Goal: Information Seeking & Learning: Find specific page/section

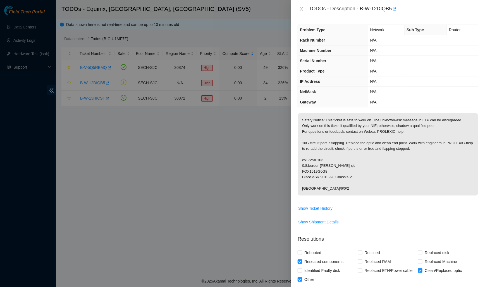
scroll to position [275, 0]
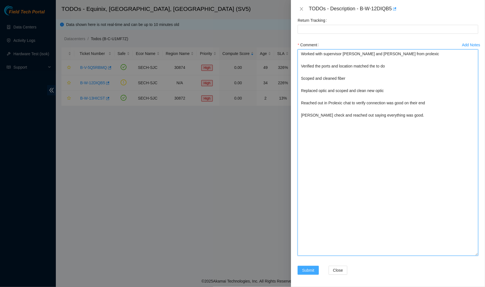
type textarea "Worked with supervisor Paulina and Rafal Kosinski from prolexic Verified the po…"
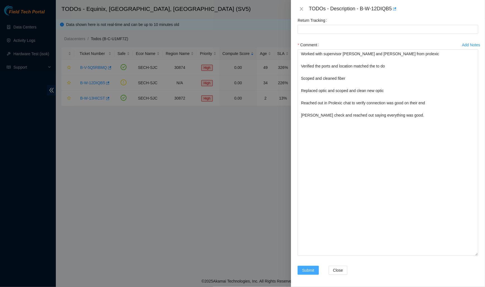
click at [303, 269] on span "Submit" at bounding box center [308, 271] width 12 height 6
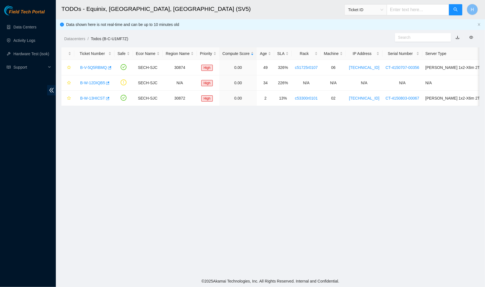
scroll to position [72, 0]
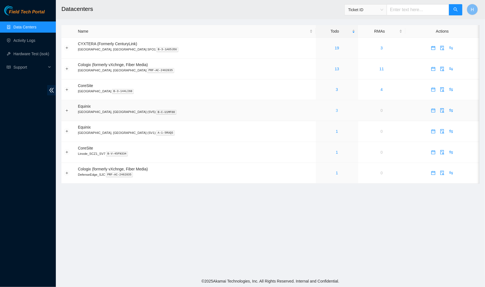
click at [336, 108] on link "3" at bounding box center [337, 110] width 2 height 4
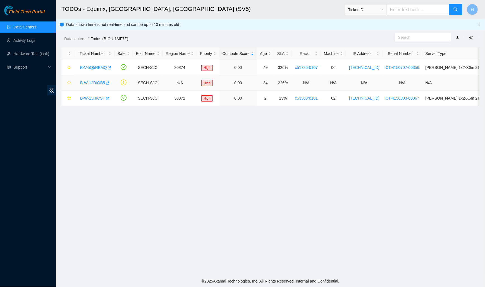
click at [99, 82] on link "B-W-12DIQB5" at bounding box center [92, 83] width 25 height 4
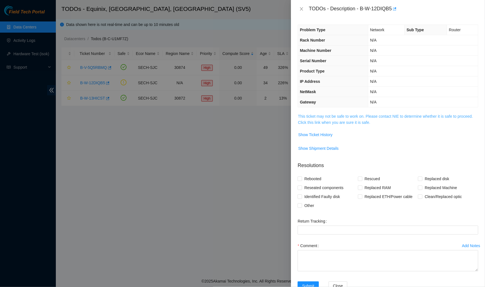
click at [330, 122] on link "This ticket may not be safe to work on. Please contact NIE to determine whether…" at bounding box center [385, 119] width 175 height 11
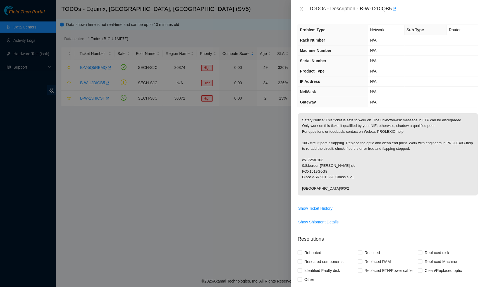
scroll to position [89, 0]
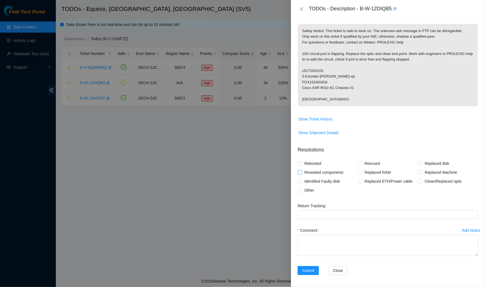
click at [313, 170] on span "Reseated components" at bounding box center [324, 172] width 44 height 9
click at [302, 170] on input "Reseated components" at bounding box center [300, 172] width 4 height 4
checkbox input "true"
click at [311, 190] on span "Other" at bounding box center [309, 190] width 14 height 9
click at [302, 190] on input "Other" at bounding box center [300, 190] width 4 height 4
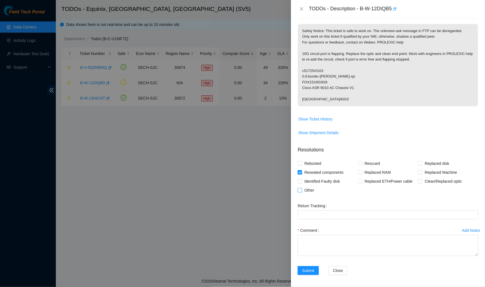
checkbox input "true"
click at [433, 182] on span "Clean/Replaced optic" at bounding box center [444, 181] width 42 height 9
click at [422, 182] on input "Clean/Replaced optic" at bounding box center [420, 181] width 4 height 4
checkbox input "true"
drag, startPoint x: 476, startPoint y: 254, endPoint x: 474, endPoint y: 290, distance: 35.8
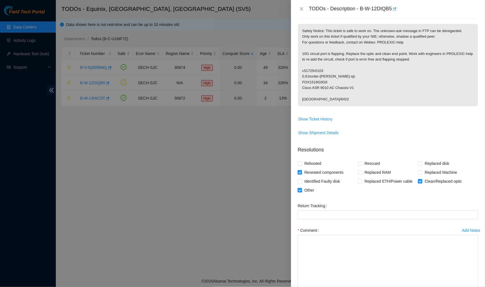
click at [474, 287] on html "Field Tech Portal Data Centers Activity Logs Hardware Test (isok) Support TODOs…" at bounding box center [242, 143] width 485 height 287
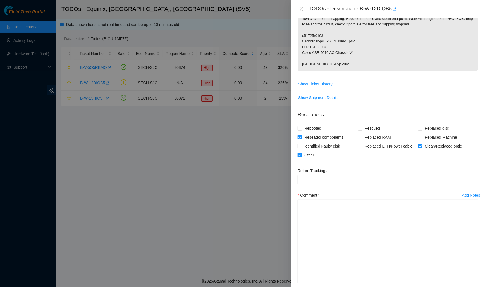
drag, startPoint x: 476, startPoint y: 252, endPoint x: 475, endPoint y: 290, distance: 38.0
click at [475, 287] on html "Field Tech Portal Data Centers Activity Logs Hardware Test (isok) Support TODOs…" at bounding box center [242, 143] width 485 height 287
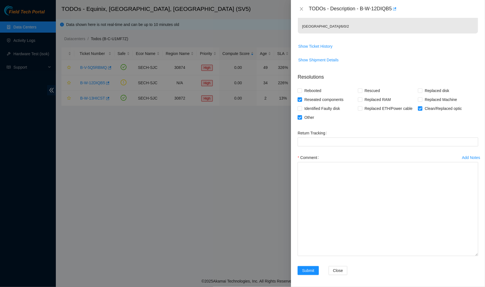
drag, startPoint x: 476, startPoint y: 252, endPoint x: 476, endPoint y: 290, distance: 38.0
click at [476, 287] on html "Field Tech Portal Data Centers Activity Logs Hardware Test (isok) Support TODOs…" at bounding box center [242, 143] width 485 height 287
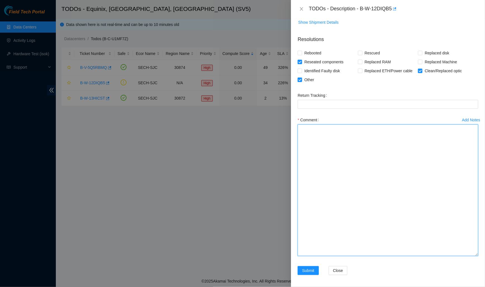
click at [394, 165] on textarea "Comment" at bounding box center [388, 191] width 181 height 132
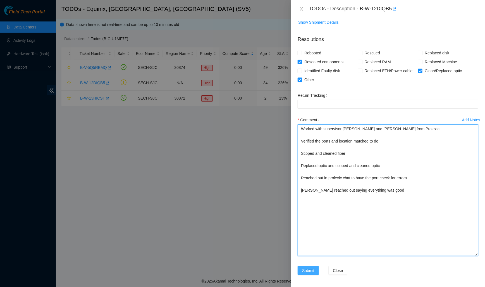
type textarea "Worked with supervisor Paulina and Rafal Kosinski from Prolexic Verified the po…"
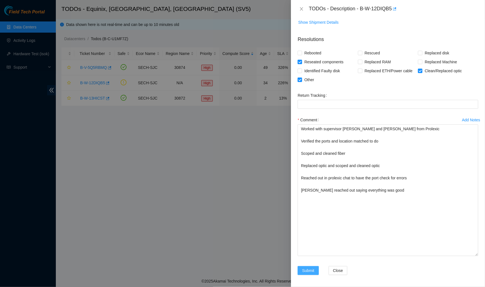
click at [300, 269] on button "Submit" at bounding box center [308, 270] width 21 height 9
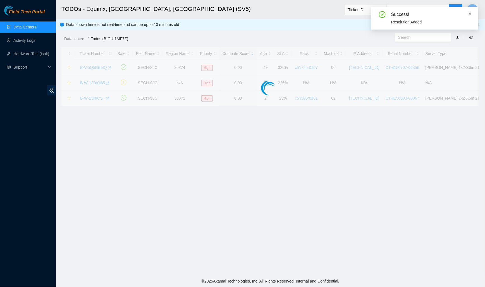
scroll to position [72, 0]
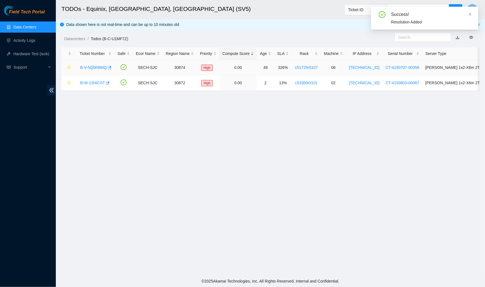
click at [87, 66] on link "B-V-5Q5RBMQ" at bounding box center [93, 67] width 27 height 4
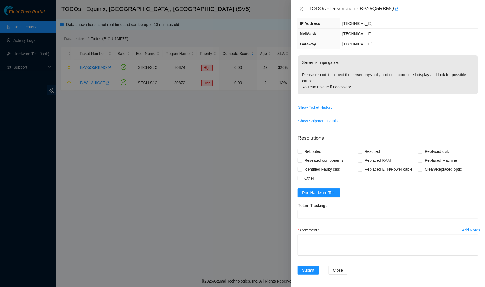
click at [300, 8] on icon "close" at bounding box center [301, 9] width 4 height 4
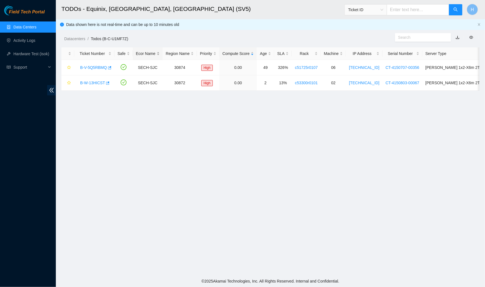
scroll to position [72, 0]
click at [101, 80] on div "B-W-13HICST" at bounding box center [94, 82] width 34 height 9
click at [101, 83] on link "B-W-13HICST" at bounding box center [92, 83] width 25 height 4
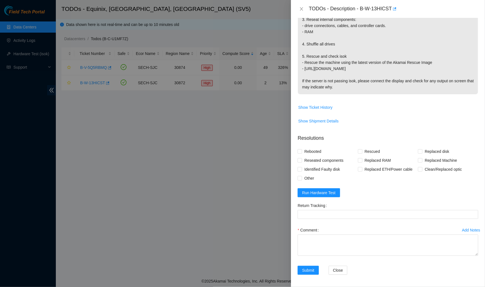
scroll to position [0, 0]
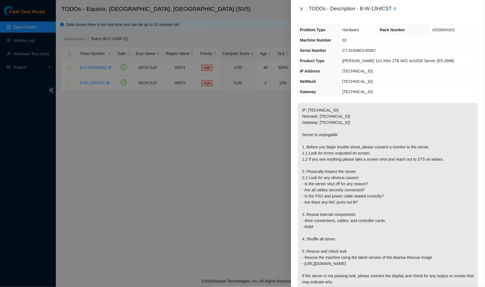
click at [300, 10] on icon "close" at bounding box center [301, 9] width 4 height 4
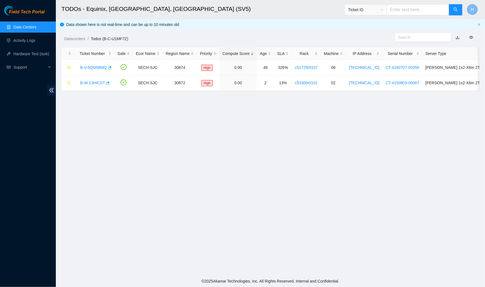
click at [22, 27] on link "Data Centers" at bounding box center [24, 27] width 23 height 4
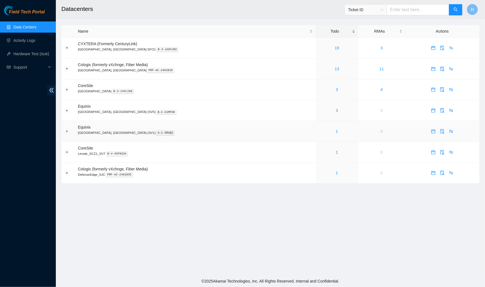
click at [319, 128] on div "1" at bounding box center [337, 131] width 36 height 6
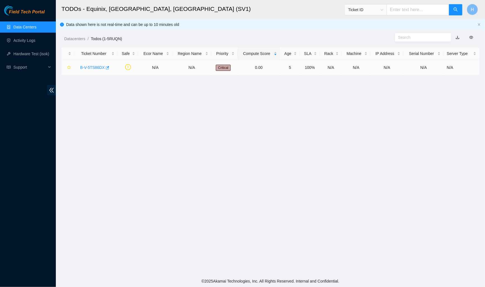
click at [94, 67] on link "B-V-5TS86DX" at bounding box center [92, 67] width 25 height 4
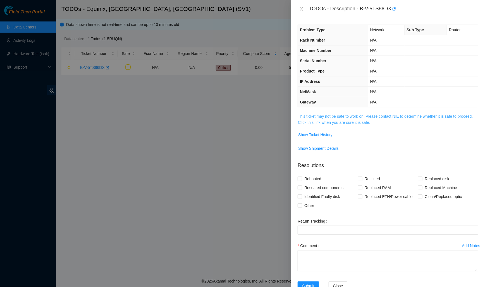
click at [350, 114] on link "This ticket may not be safe to work on. Please contact NIE to determine whether…" at bounding box center [385, 119] width 175 height 11
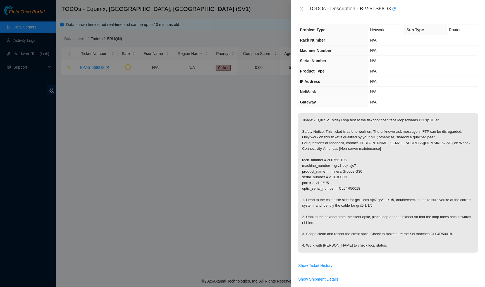
click at [302, 11] on div "TODOs - Description - B-V-5TS86DX" at bounding box center [388, 8] width 181 height 9
click at [300, 10] on icon "close" at bounding box center [301, 9] width 4 height 4
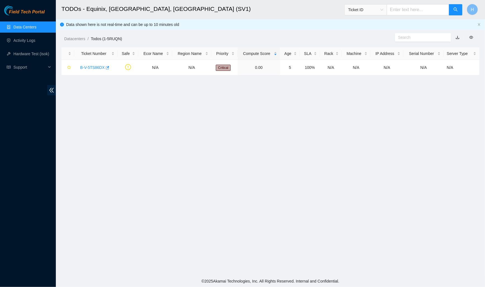
click at [32, 29] on link "Data Centers" at bounding box center [24, 27] width 23 height 4
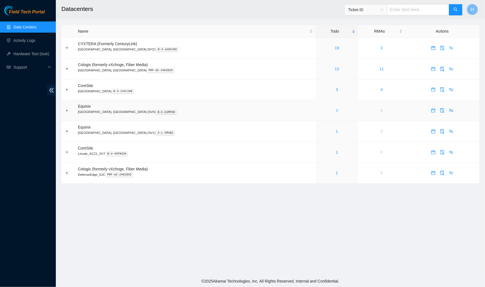
click at [336, 109] on link "3" at bounding box center [337, 110] width 2 height 4
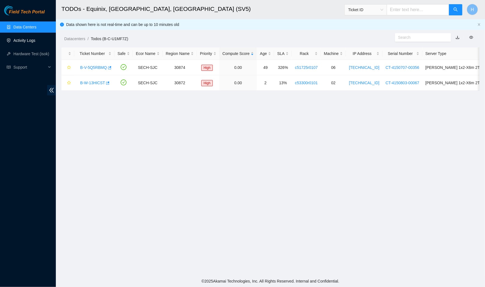
click at [33, 40] on link "Activity Logs" at bounding box center [24, 40] width 22 height 4
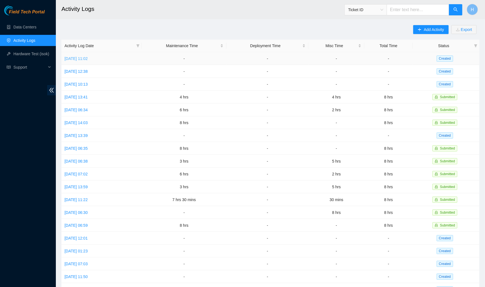
click at [76, 58] on link "Tue, 19 Aug 2025 11:02" at bounding box center [76, 58] width 23 height 4
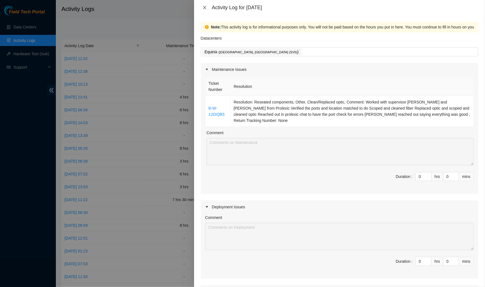
click at [203, 8] on icon "close" at bounding box center [204, 7] width 4 height 4
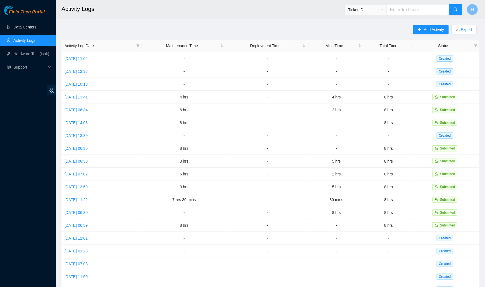
click at [36, 29] on link "Data Centers" at bounding box center [24, 27] width 23 height 4
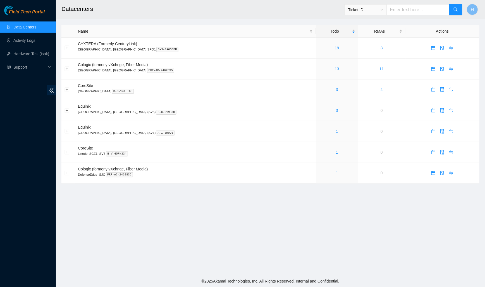
click at [405, 11] on input "text" at bounding box center [418, 9] width 63 height 11
paste input "B-V-5UDHP1A"
type input "B-V-5UDHP1A"
click at [460, 11] on button "button" at bounding box center [455, 9] width 13 height 11
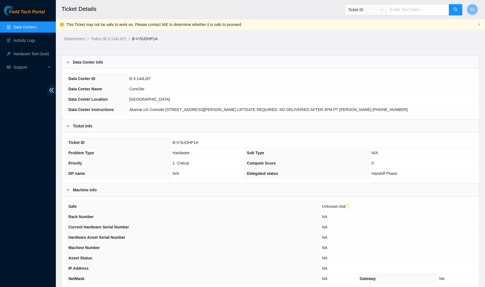
click at [94, 63] on b "Data Center Info" at bounding box center [88, 62] width 30 height 6
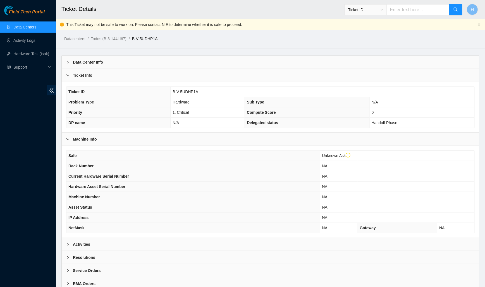
click at [94, 69] on div "Ticket Info" at bounding box center [271, 75] width 418 height 13
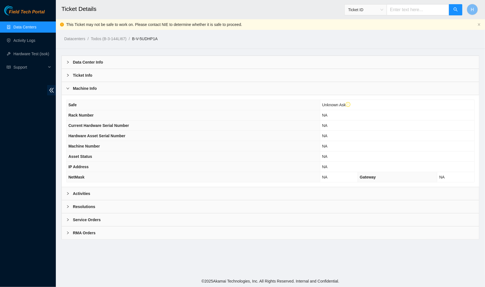
click at [92, 82] on div "Machine Info" at bounding box center [271, 88] width 418 height 13
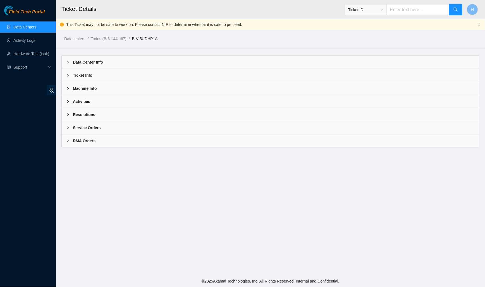
click at [88, 60] on b "Data Center Info" at bounding box center [88, 62] width 30 height 6
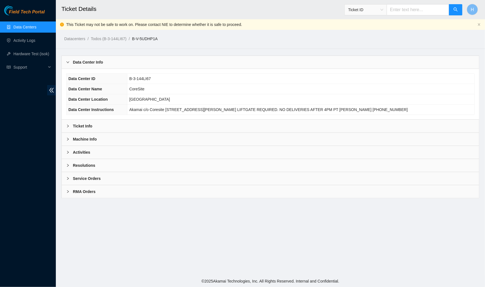
click at [82, 121] on div "Ticket Info" at bounding box center [271, 126] width 418 height 13
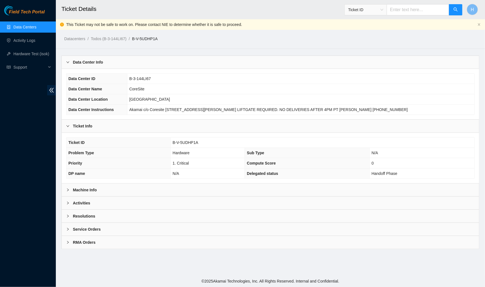
click at [93, 64] on b "Data Center Info" at bounding box center [88, 62] width 30 height 6
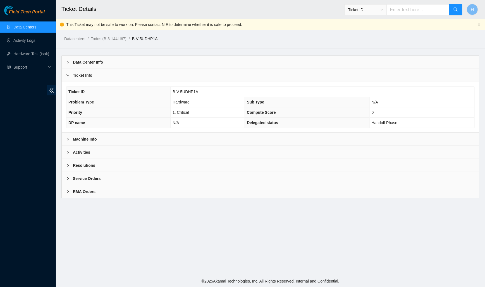
click at [118, 158] on div "Activities" at bounding box center [271, 152] width 418 height 13
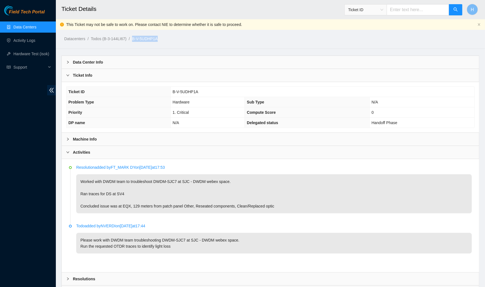
drag, startPoint x: 168, startPoint y: 37, endPoint x: 135, endPoint y: 39, distance: 32.8
click at [135, 39] on ol "Datacenters / Todos (B-3-144LI67) / B-V-5UDHP1A /" at bounding box center [221, 39] width 314 height 6
copy ol "B-V-5UDHP1A"
click at [36, 28] on link "Data Centers" at bounding box center [24, 27] width 23 height 4
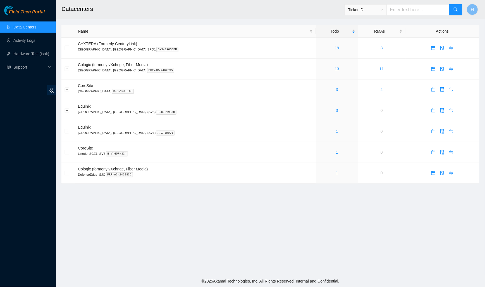
click at [406, 9] on input "text" at bounding box center [418, 9] width 63 height 11
paste input "Worked with US supervisor Paulina, DS Mark, Johan, and Nicolas Sent verificatio…"
type input "Worked with US supervisor Paulina, DS Mark, Johan, and Nicolas Sent verificatio…"
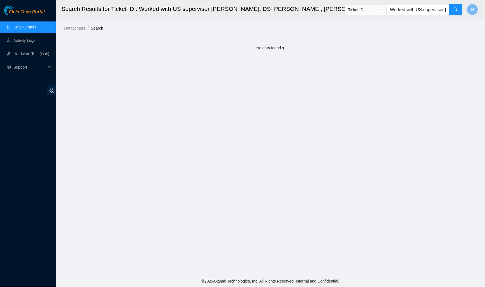
click at [422, 14] on input "Worked with US supervisor Paulina, DS Mark, Johan, and Nicolas Sent verificatio…" at bounding box center [418, 9] width 63 height 11
click at [426, 8] on input "text" at bounding box center [418, 9] width 63 height 11
paste input "Worked with US supervisor Paulina, DS Mark, Johan, and Nicolas Sent verificatio…"
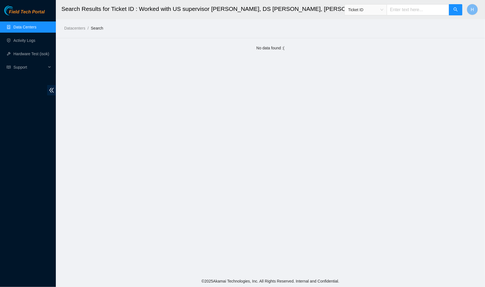
type input "Worked with US supervisor Paulina, DS Mark, Johan, and Nicolas Sent verificatio…"
click at [36, 29] on link "Data Centers" at bounding box center [24, 27] width 23 height 4
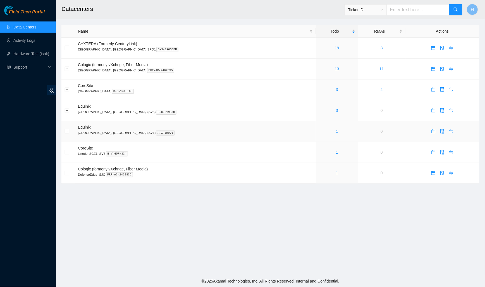
click at [319, 130] on div "1" at bounding box center [337, 131] width 36 height 6
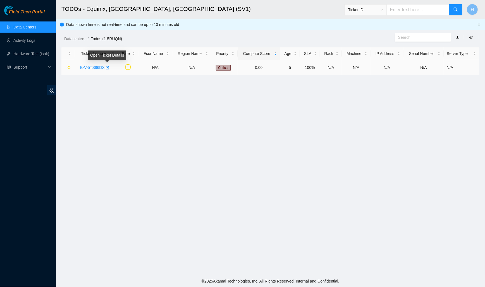
click at [93, 68] on link "B-V-5TS86DX" at bounding box center [92, 67] width 25 height 4
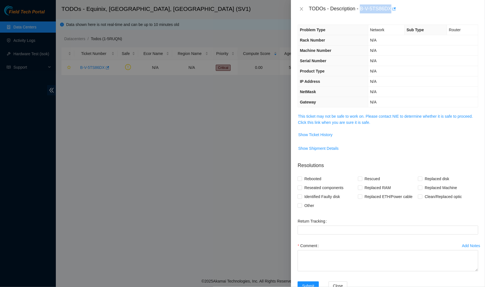
drag, startPoint x: 394, startPoint y: 7, endPoint x: 361, endPoint y: 7, distance: 32.4
click at [361, 7] on div "TODOs - Description - B-V-5TS86DX" at bounding box center [394, 8] width 170 height 9
copy div "B-V-5TS86DX"
click at [302, 10] on icon "close" at bounding box center [301, 8] width 3 height 3
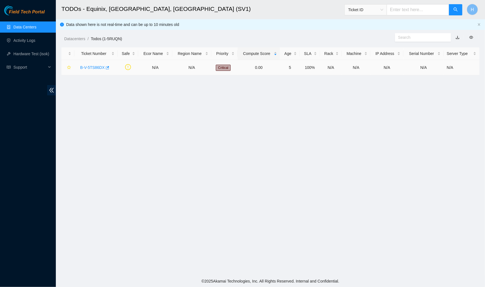
click at [97, 65] on div "B-V-5TS86DX" at bounding box center [95, 67] width 37 height 9
click at [98, 68] on link "B-V-5TS86DX" at bounding box center [92, 67] width 25 height 4
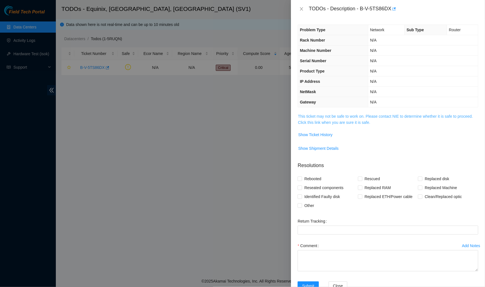
click at [371, 123] on link "This ticket may not be safe to work on. Please contact NIE to determine whether…" at bounding box center [385, 119] width 175 height 11
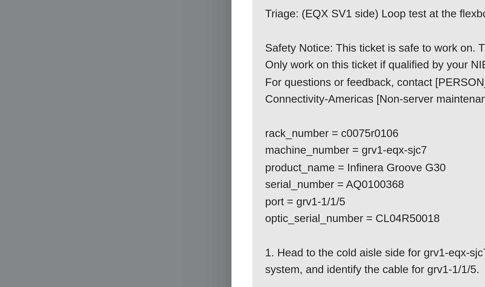
click at [268, 144] on div at bounding box center [242, 143] width 485 height 287
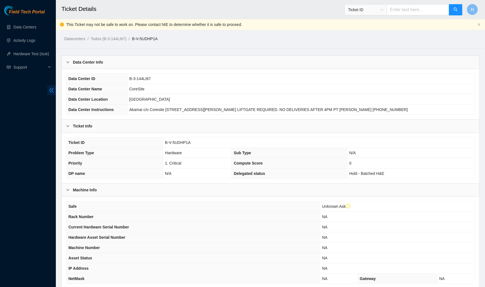
click at [51, 89] on icon "double-left" at bounding box center [52, 90] width 6 height 6
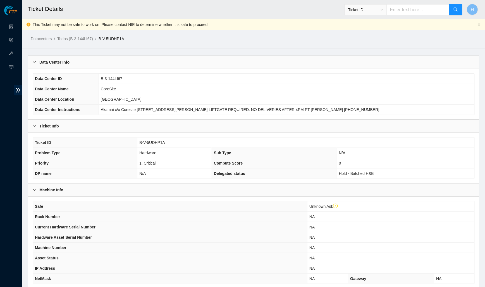
drag, startPoint x: 389, startPoint y: 168, endPoint x: 321, endPoint y: 171, distance: 68.5
click at [321, 171] on tr "DP name N/A Delegated status Hold - Batched H&E" at bounding box center [254, 174] width 442 height 10
click at [197, 59] on div "Data Center Info" at bounding box center [253, 62] width 451 height 13
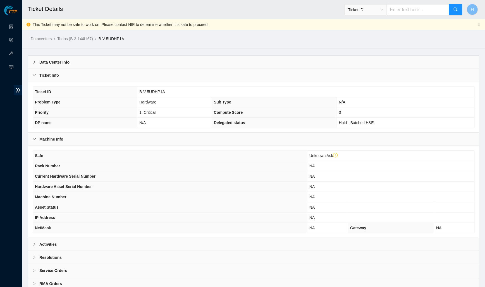
click at [182, 67] on div "Data Center Info" at bounding box center [253, 62] width 451 height 13
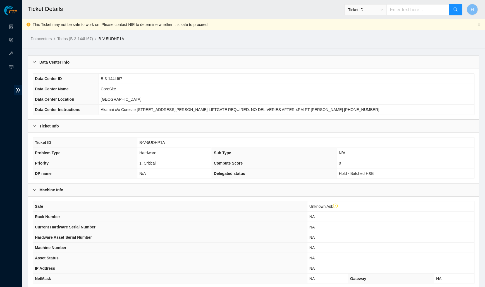
click at [182, 67] on div "Data Center Info" at bounding box center [253, 62] width 451 height 13
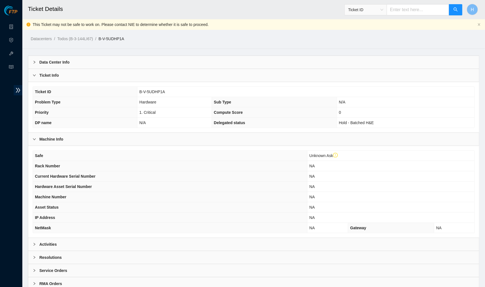
click at [171, 74] on div "Ticket Info" at bounding box center [253, 75] width 451 height 13
